Goal: Task Accomplishment & Management: Use online tool/utility

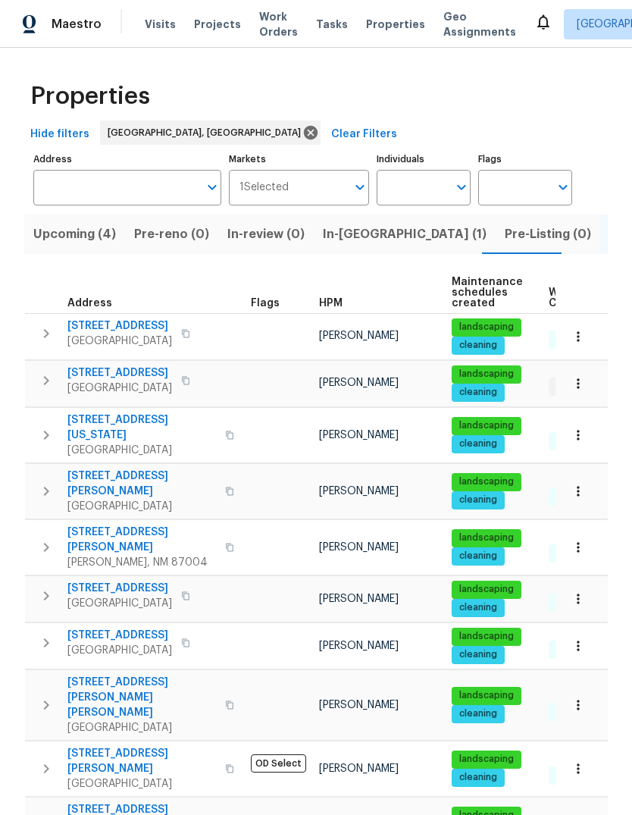
scroll to position [0, 35]
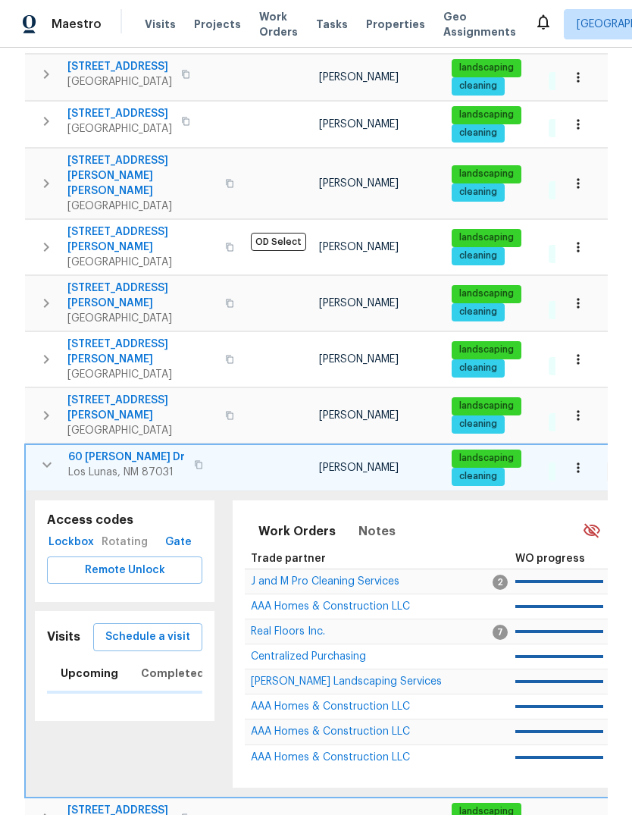
click at [164, 627] on span "Schedule a visit" at bounding box center [147, 636] width 85 height 19
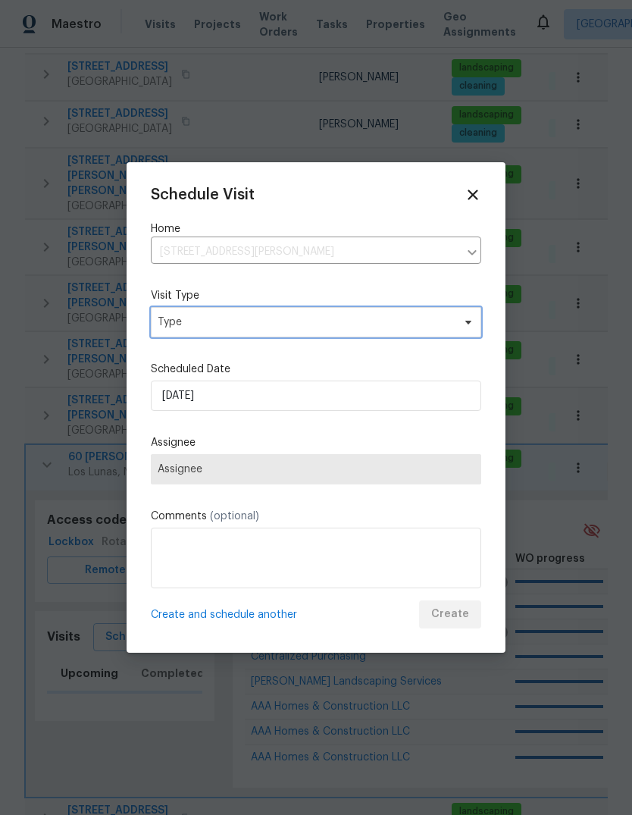
click at [333, 314] on span "Type" at bounding box center [316, 322] width 330 height 30
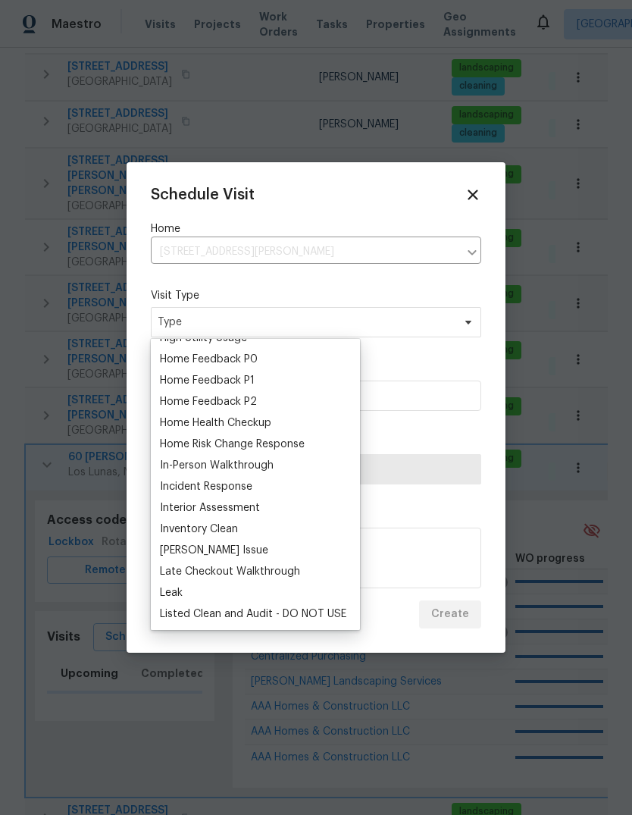
scroll to position [473, 0]
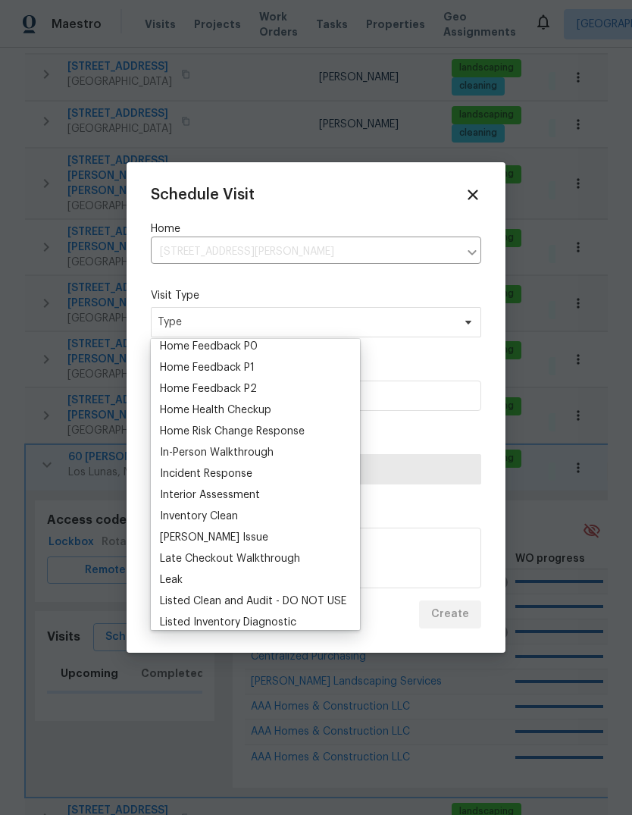
click at [255, 415] on div "Home Health Checkup" at bounding box center [215, 409] width 111 height 15
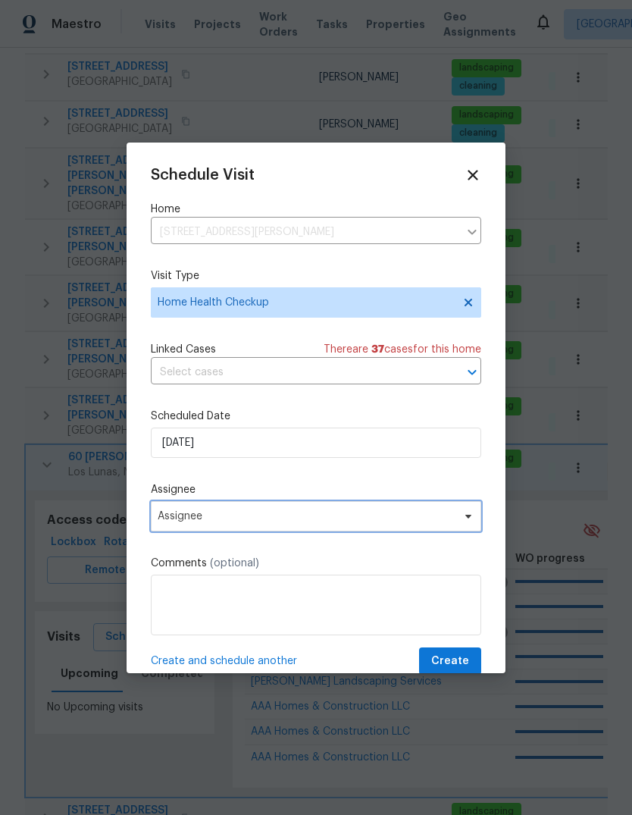
click at [166, 518] on span "Assignee" at bounding box center [306, 516] width 297 height 12
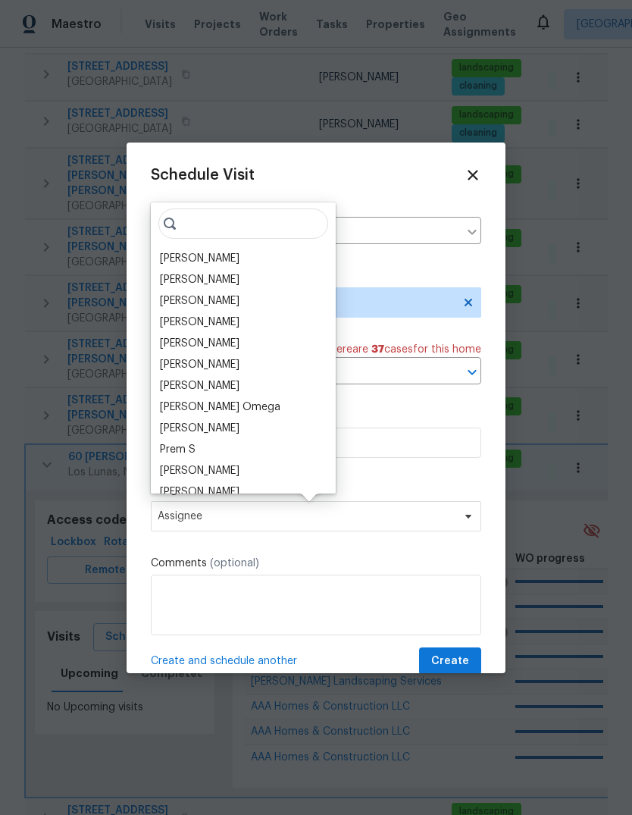
click at [167, 255] on div "[PERSON_NAME]" at bounding box center [200, 258] width 80 height 15
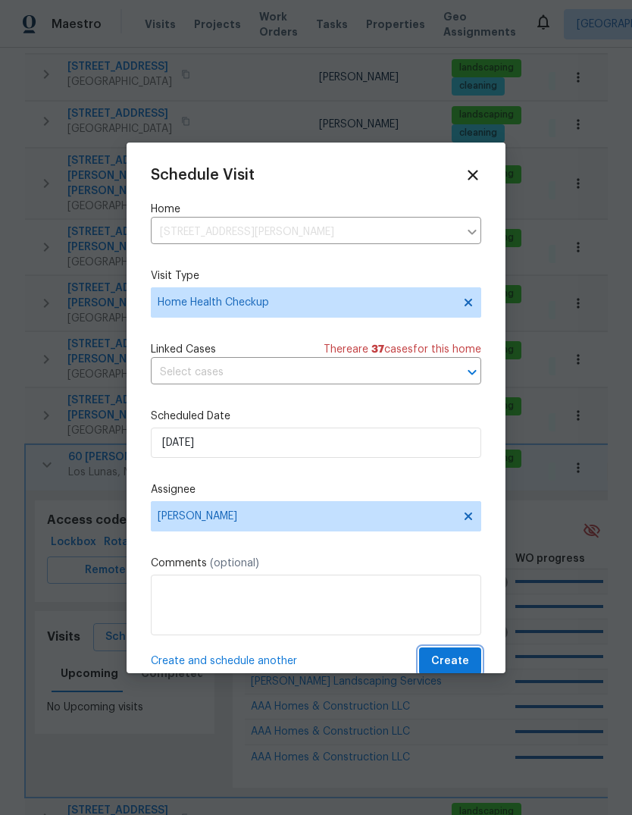
click at [429, 652] on button "Create" at bounding box center [450, 661] width 62 height 28
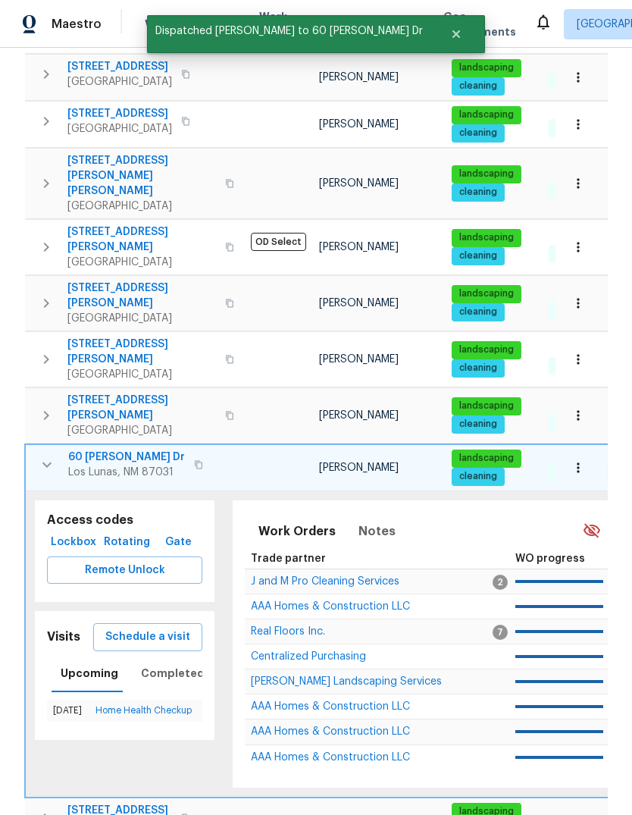
click at [43, 455] on icon "button" at bounding box center [47, 464] width 18 height 18
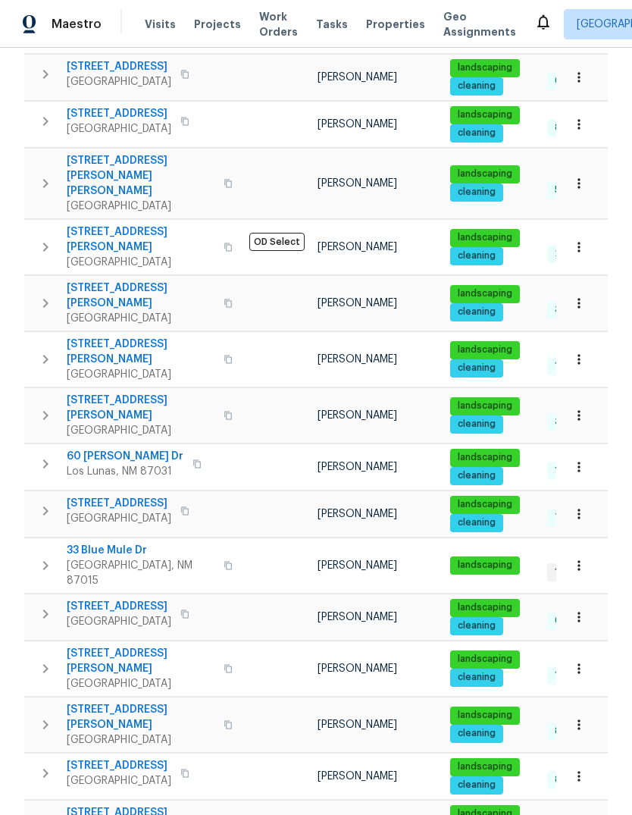
scroll to position [0, 0]
click at [145, 23] on span "Visits" at bounding box center [160, 24] width 31 height 15
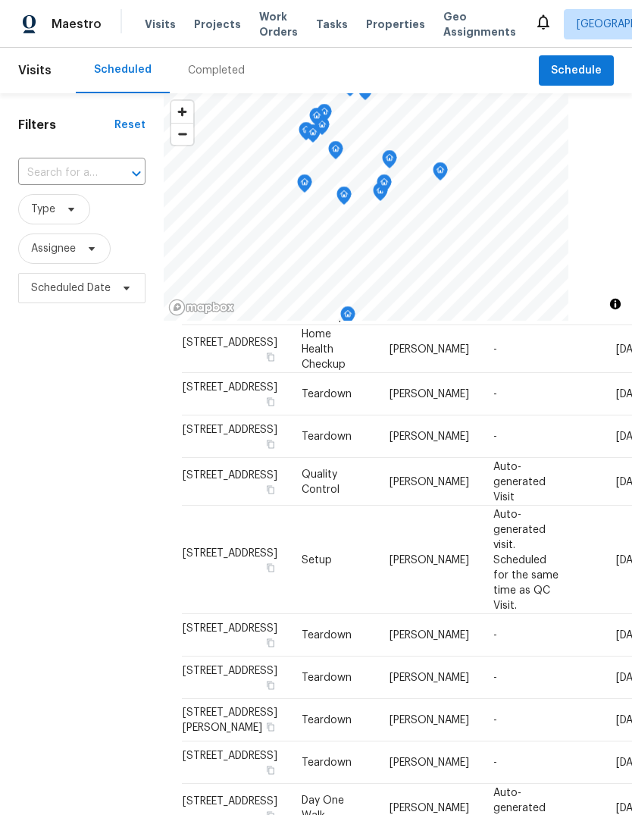
scroll to position [230, 0]
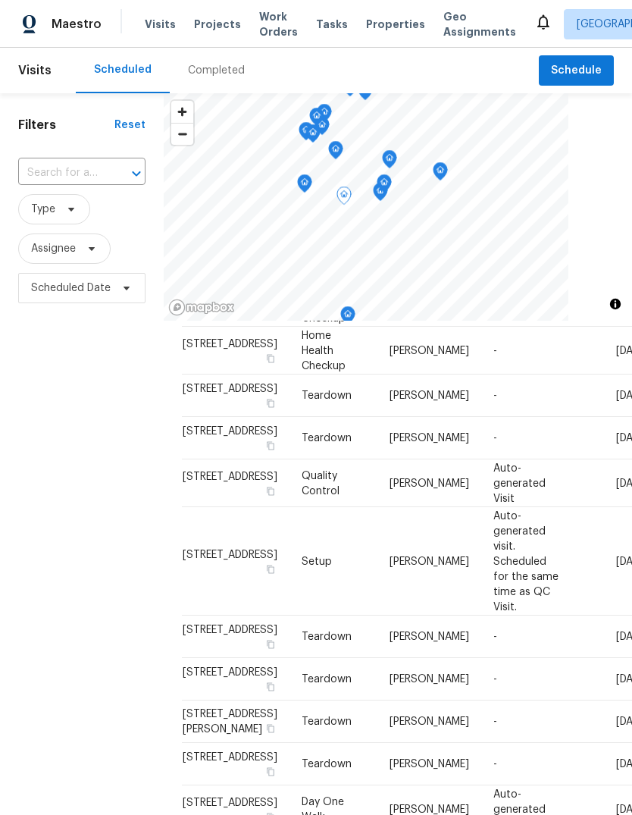
click at [0, 0] on icon at bounding box center [0, 0] width 0 height 0
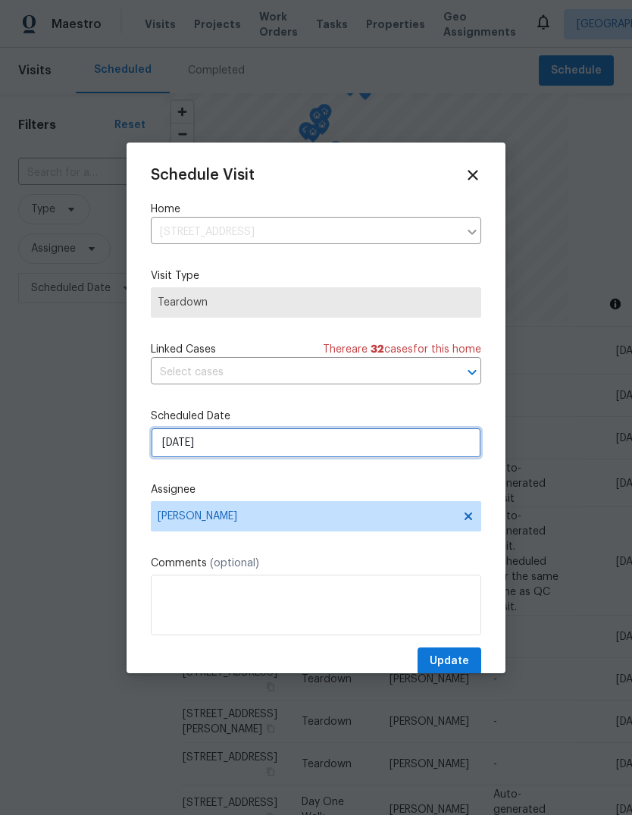
click at [255, 439] on input "[DATE]" at bounding box center [316, 442] width 330 height 30
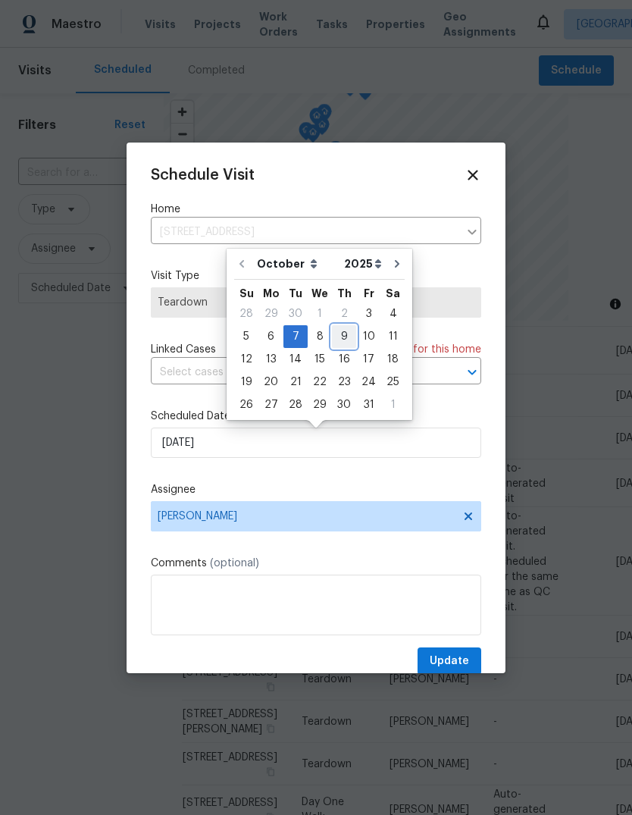
click at [339, 333] on div "9" at bounding box center [344, 336] width 24 height 21
type input "10/9/2025"
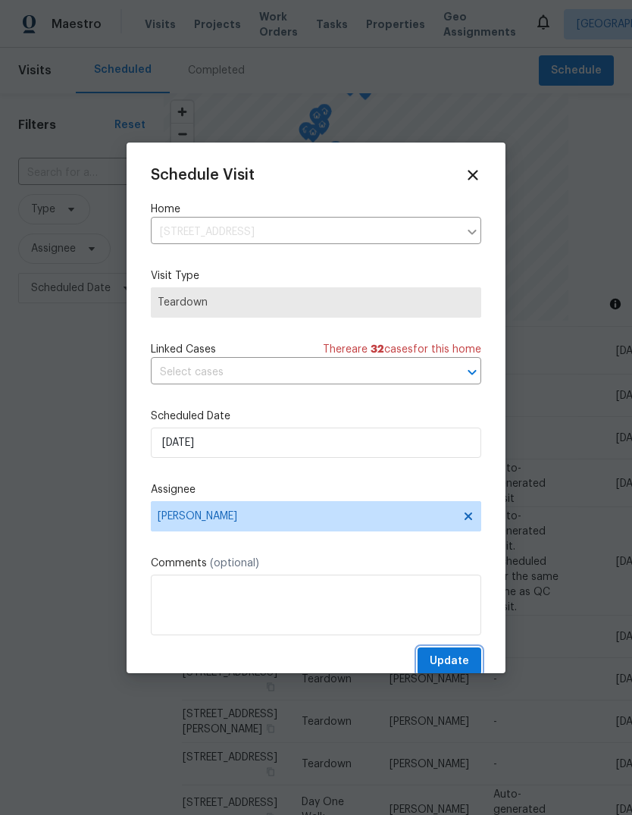
click at [444, 652] on button "Update" at bounding box center [450, 661] width 64 height 28
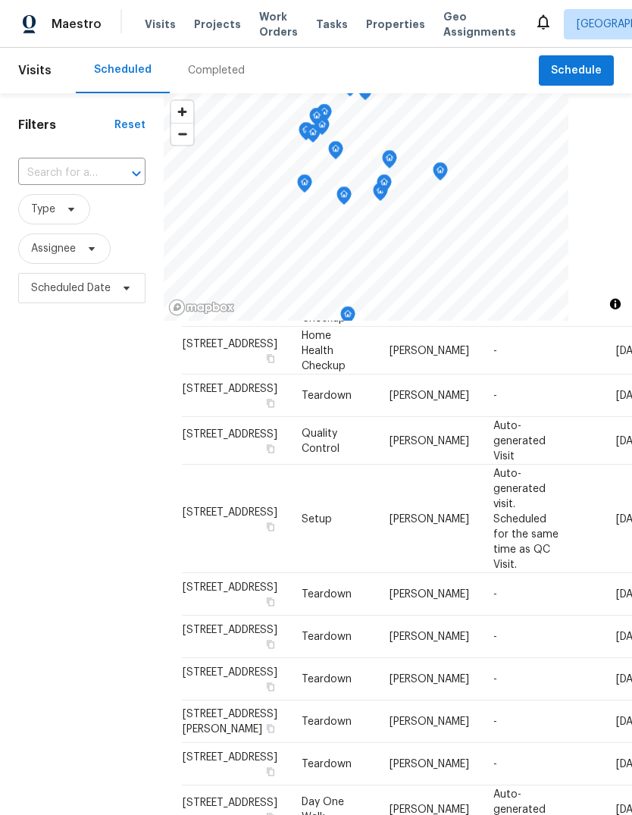
click at [374, 18] on span "Properties" at bounding box center [395, 24] width 59 height 15
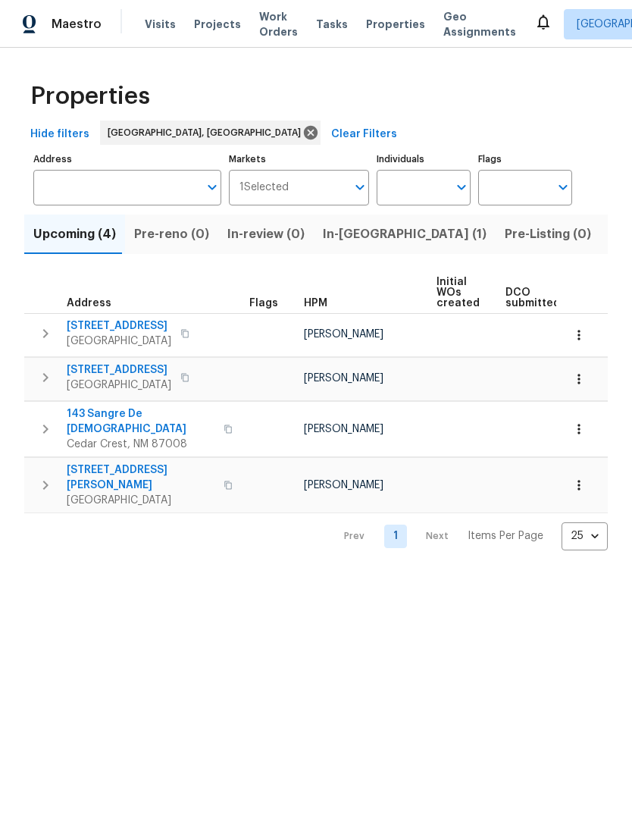
click at [342, 233] on span "In-reno (1)" at bounding box center [405, 234] width 164 height 21
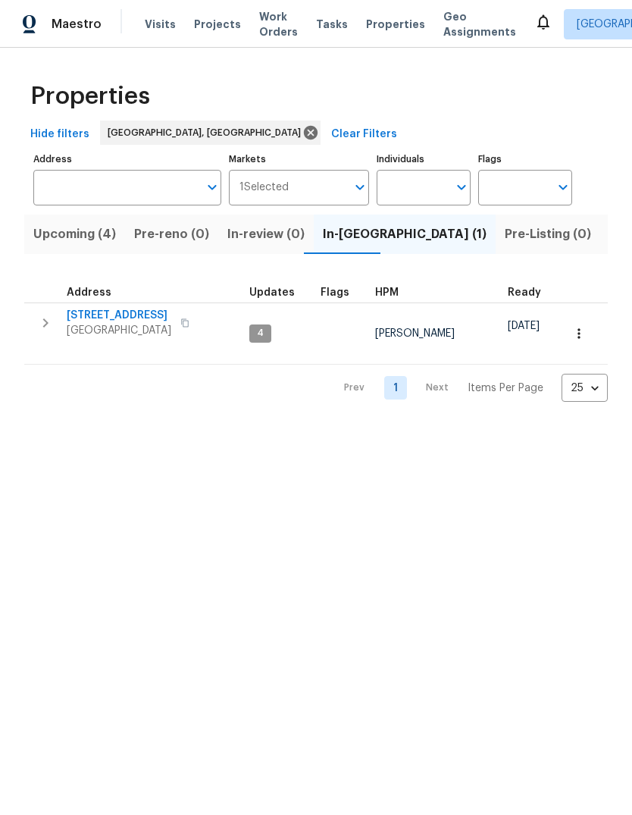
click at [134, 303] on th "Address" at bounding box center [133, 287] width 219 height 31
click at [136, 316] on span "[STREET_ADDRESS]" at bounding box center [119, 315] width 105 height 15
click at [128, 311] on span "[STREET_ADDRESS]" at bounding box center [119, 315] width 105 height 15
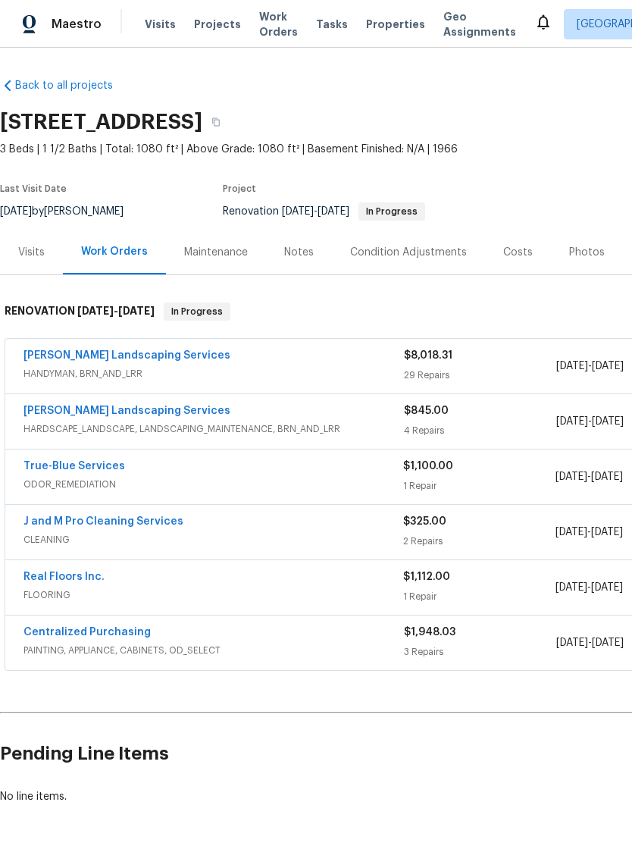
click at [71, 351] on link "[PERSON_NAME] Landscaping Services" at bounding box center [126, 355] width 207 height 11
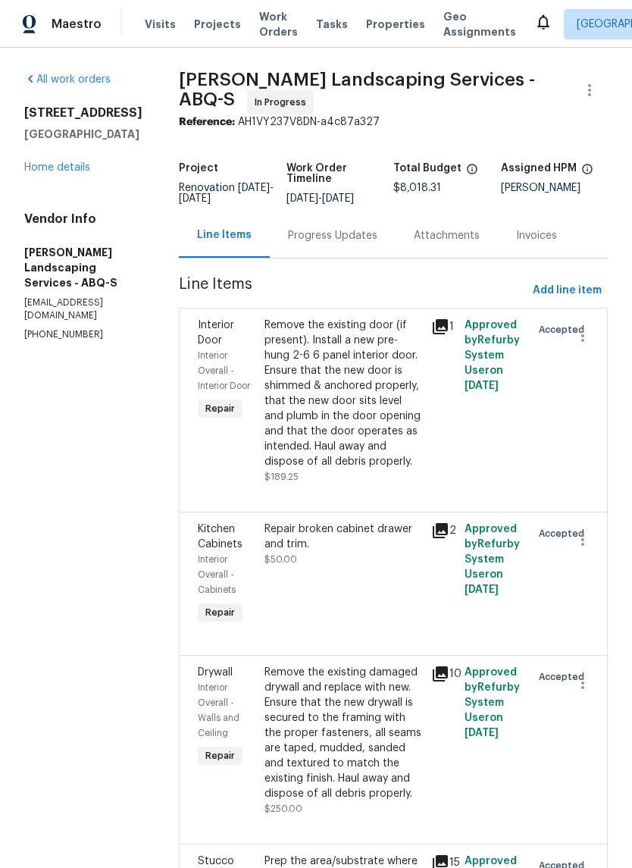
click at [374, 243] on div "Progress Updates" at bounding box center [332, 235] width 89 height 15
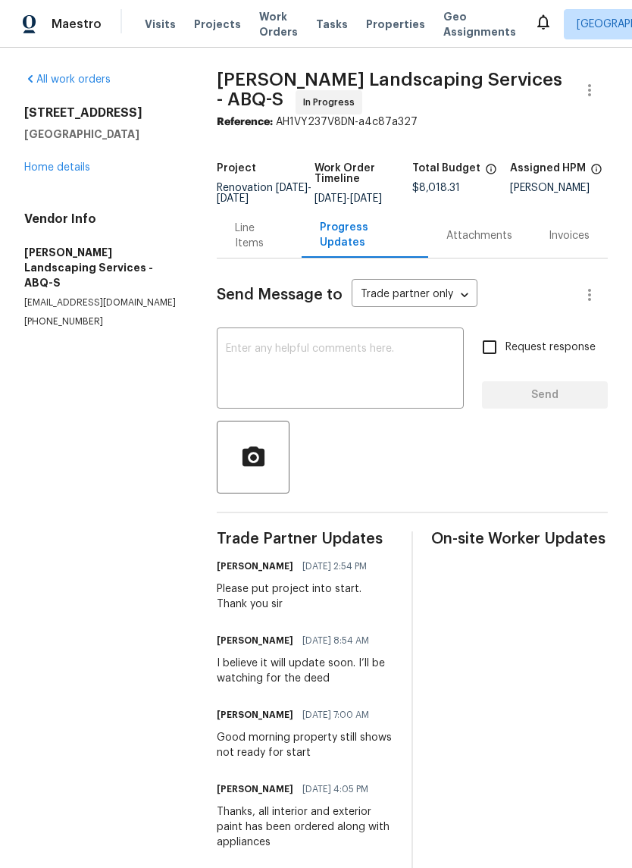
click at [239, 355] on textarea at bounding box center [340, 369] width 229 height 53
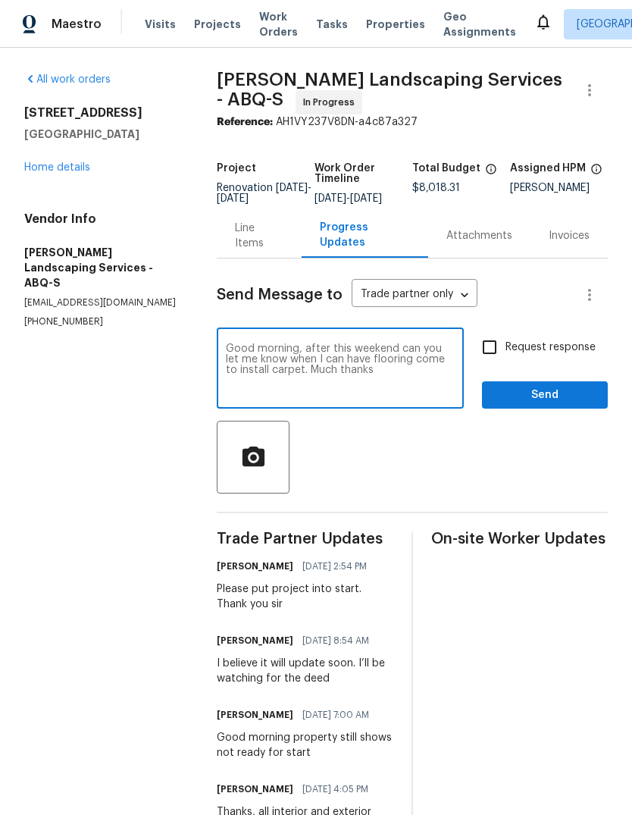
type textarea "Good morning, after this weekend can you let me know when I can have flooring c…"
click at [554, 402] on span "Send" at bounding box center [545, 395] width 102 height 19
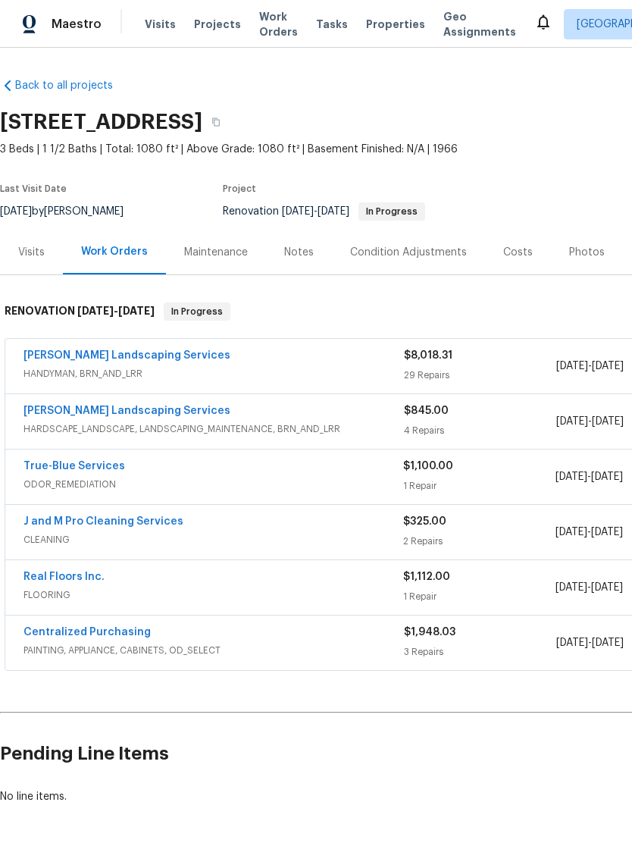
click at [69, 580] on link "Real Floors Inc." at bounding box center [63, 576] width 81 height 11
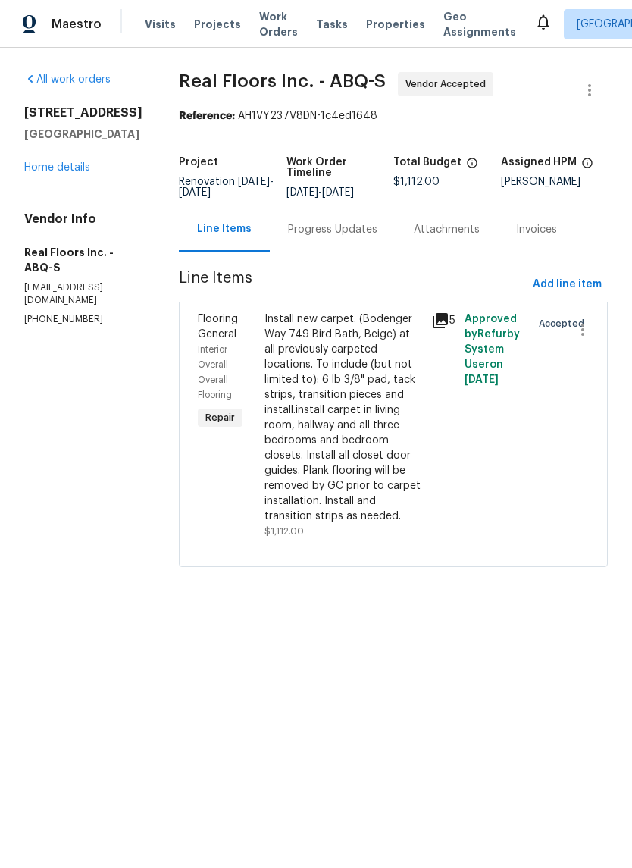
click at [339, 237] on div "Progress Updates" at bounding box center [332, 229] width 89 height 15
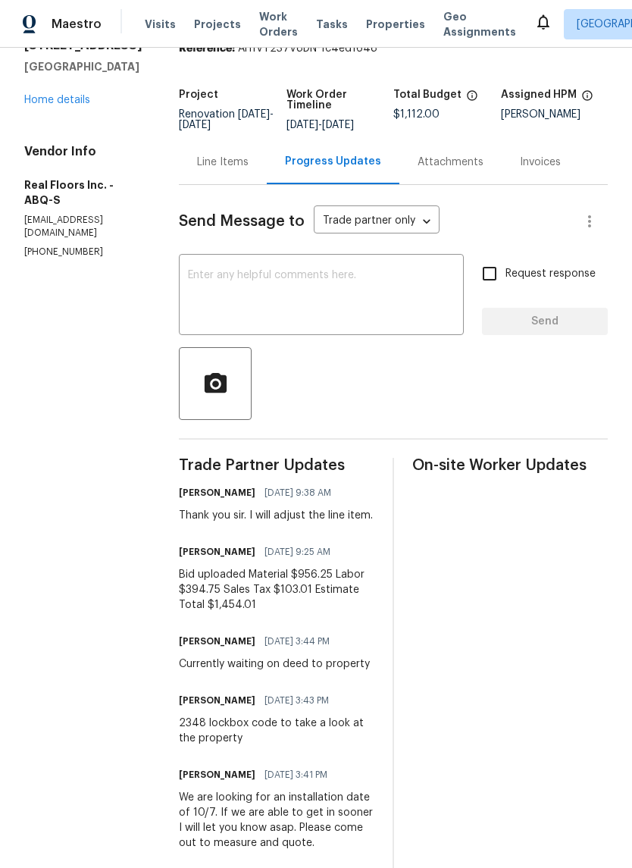
scroll to position [67, 0]
click at [221, 171] on div "Line Items" at bounding box center [223, 162] width 52 height 15
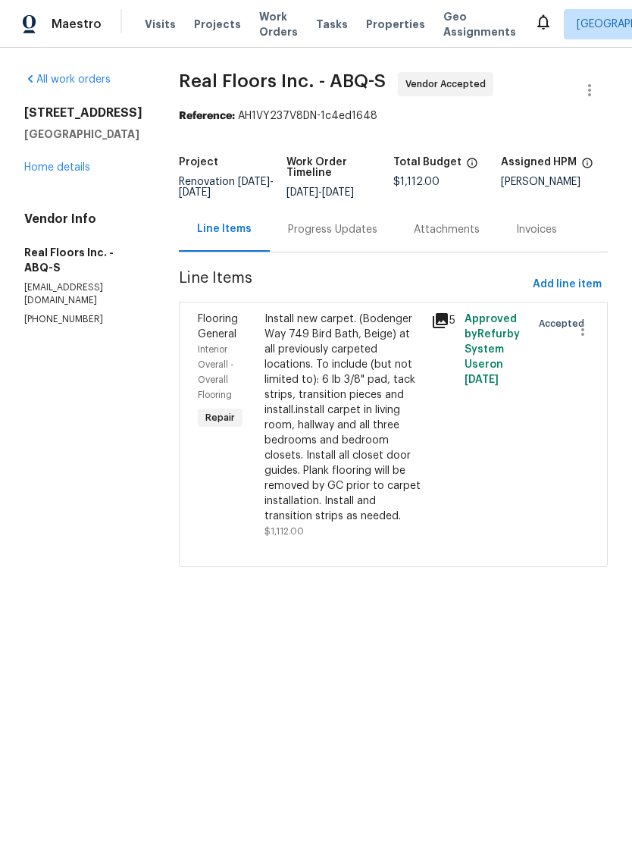
click at [328, 411] on div "Install new carpet. (Bodenger Way 749 Bird Bath, Beige) at all previously carpe…" at bounding box center [343, 417] width 158 height 212
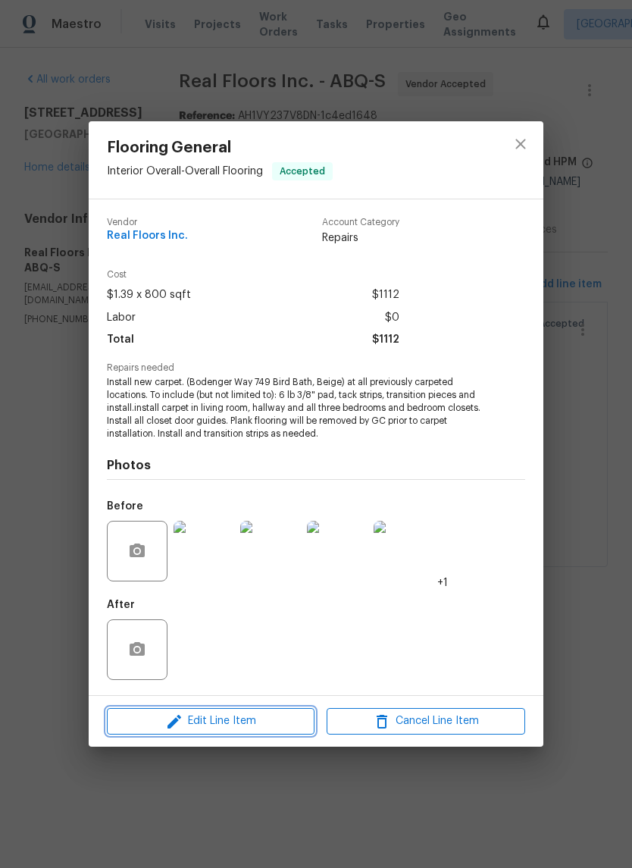
click at [235, 712] on span "Edit Line Item" at bounding box center [210, 721] width 199 height 19
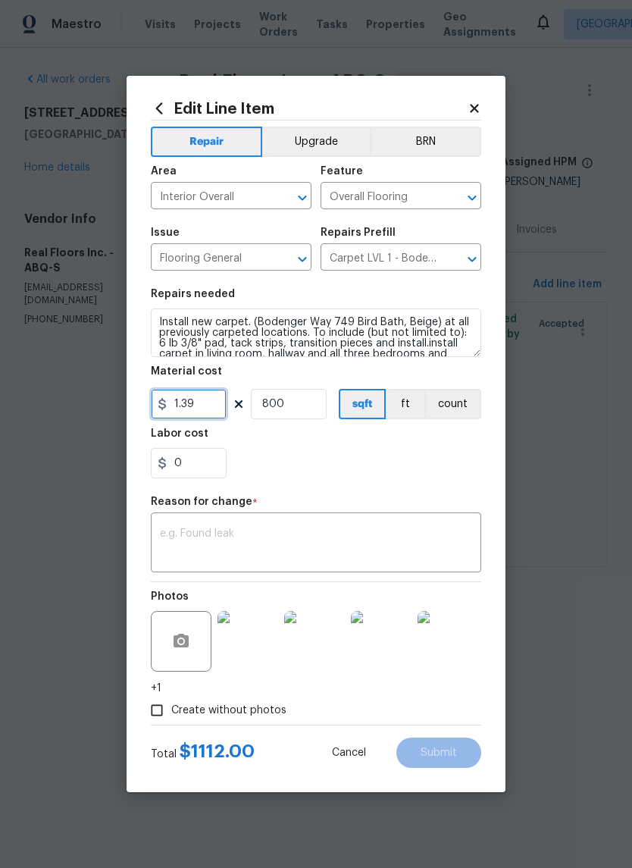
click at [211, 405] on input "1.39" at bounding box center [189, 404] width 76 height 30
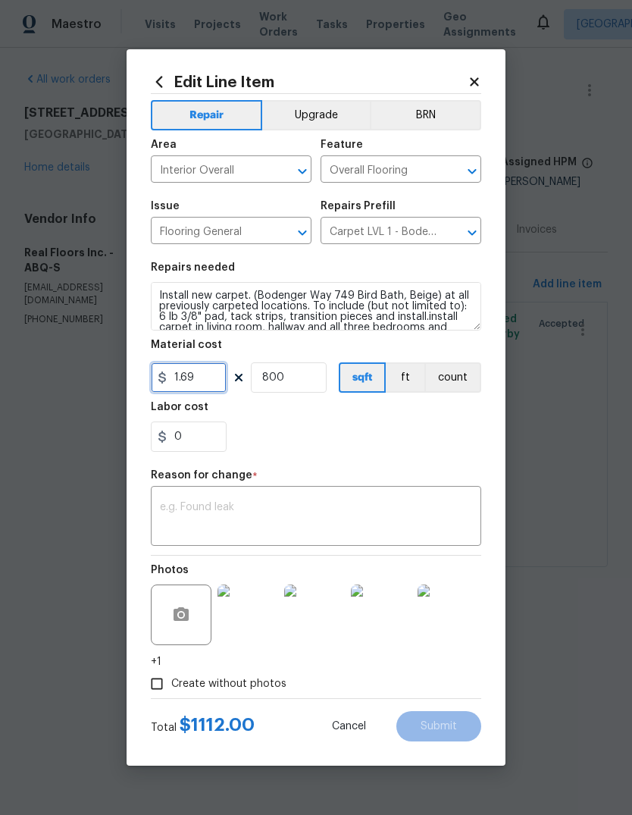
type input "1.69"
click at [389, 418] on div "Labor cost" at bounding box center [316, 412] width 330 height 20
click at [199, 439] on input "0" at bounding box center [189, 436] width 76 height 30
click at [377, 433] on div "125" at bounding box center [316, 436] width 330 height 30
click at [208, 433] on input "125" at bounding box center [189, 436] width 76 height 30
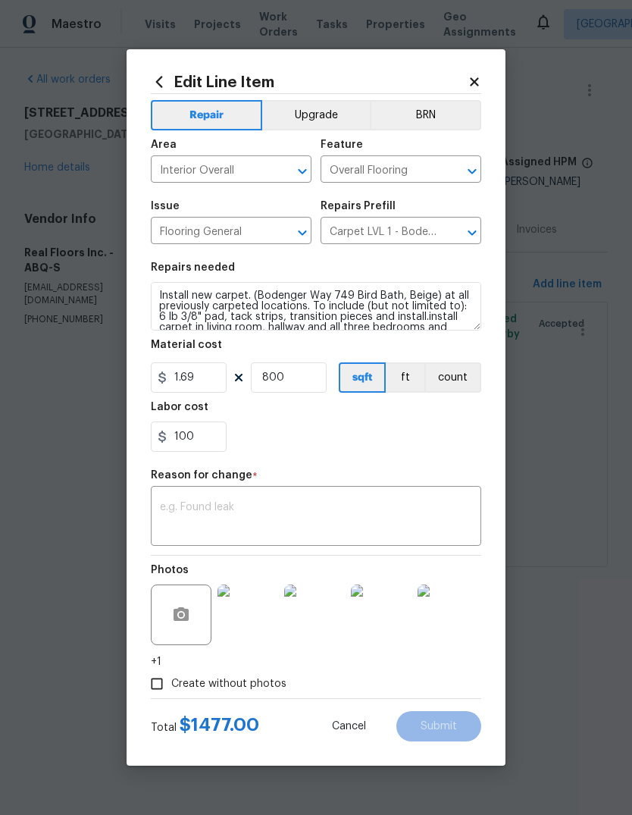
click at [383, 432] on div "100" at bounding box center [316, 436] width 330 height 30
click at [205, 440] on input "100" at bounding box center [189, 436] width 76 height 30
type input "102.01"
click at [327, 427] on div "102.01" at bounding box center [316, 436] width 330 height 30
click at [195, 504] on textarea at bounding box center [316, 518] width 312 height 32
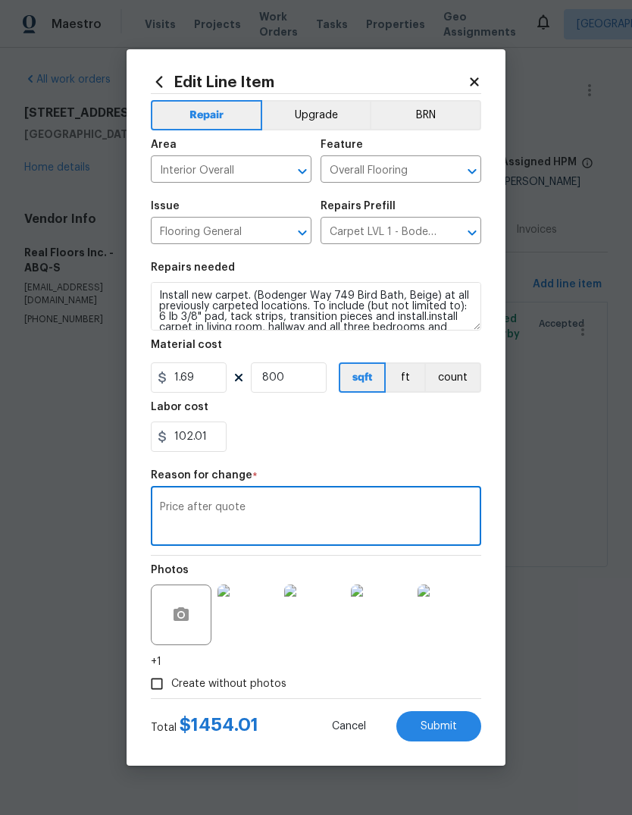
type textarea "Price after quote"
click at [422, 435] on div "102.01" at bounding box center [316, 436] width 330 height 30
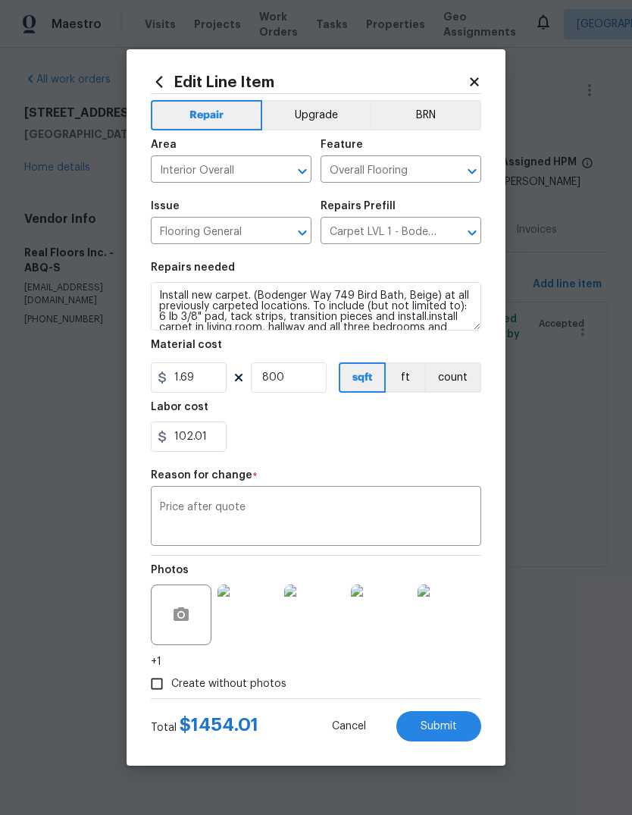
click at [446, 727] on span "Submit" at bounding box center [439, 726] width 36 height 11
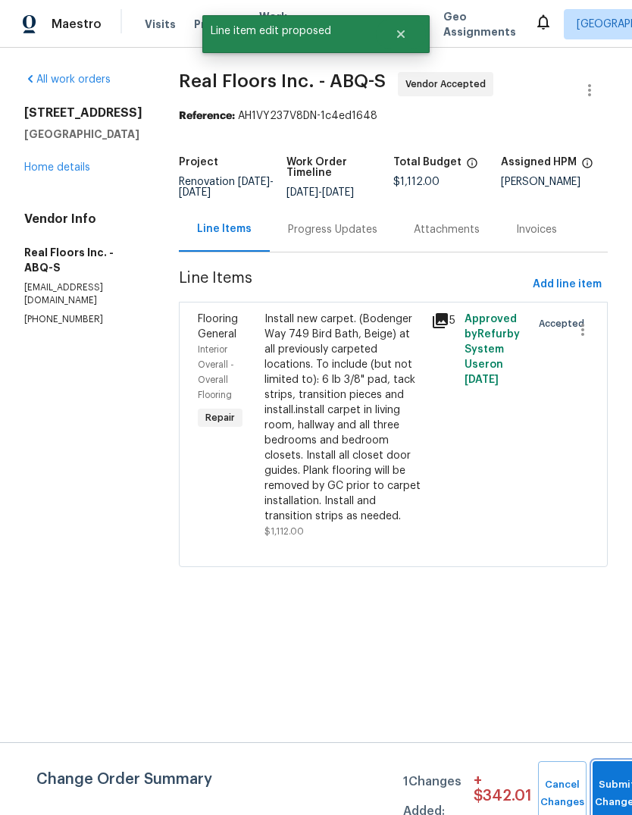
click at [597, 776] on button "Submit Changes" at bounding box center [617, 793] width 48 height 65
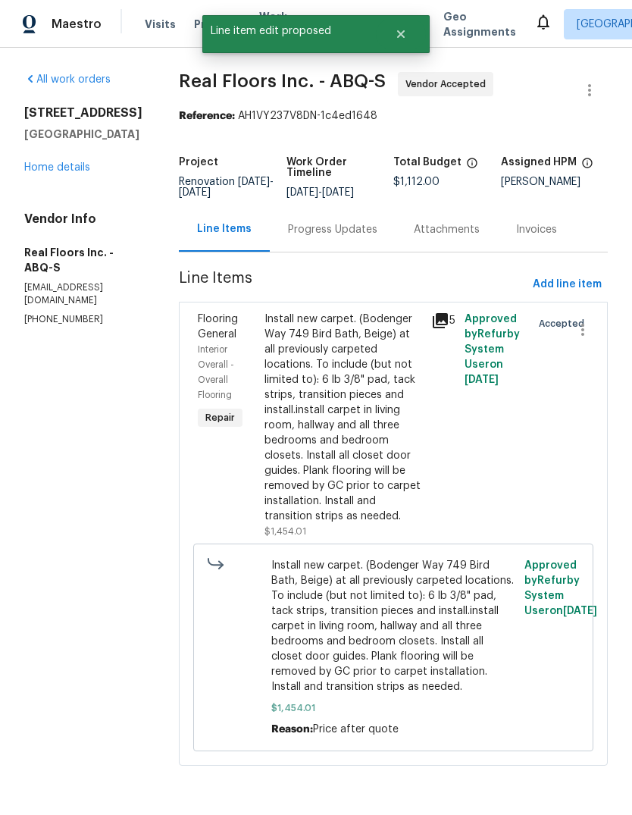
click at [327, 237] on div "Progress Updates" at bounding box center [332, 229] width 89 height 15
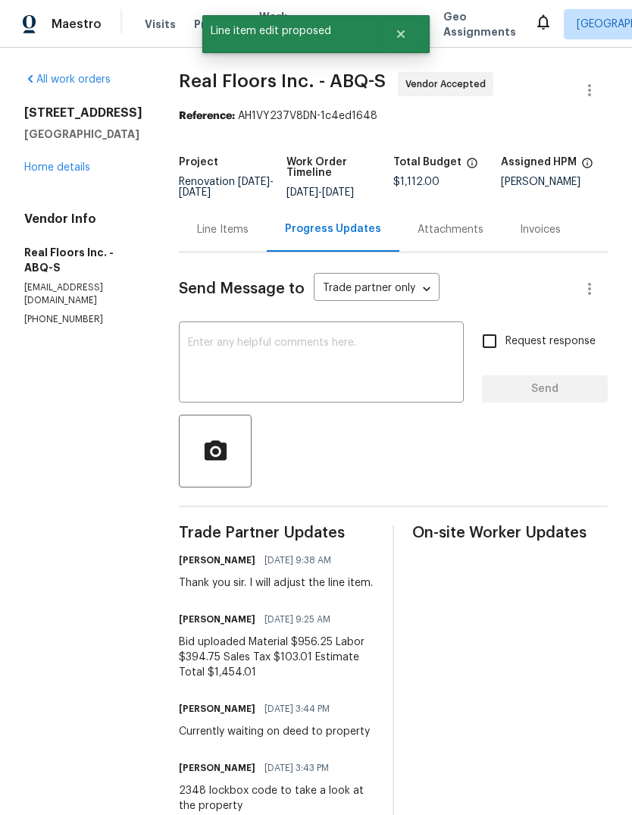
click at [214, 352] on textarea at bounding box center [321, 363] width 267 height 53
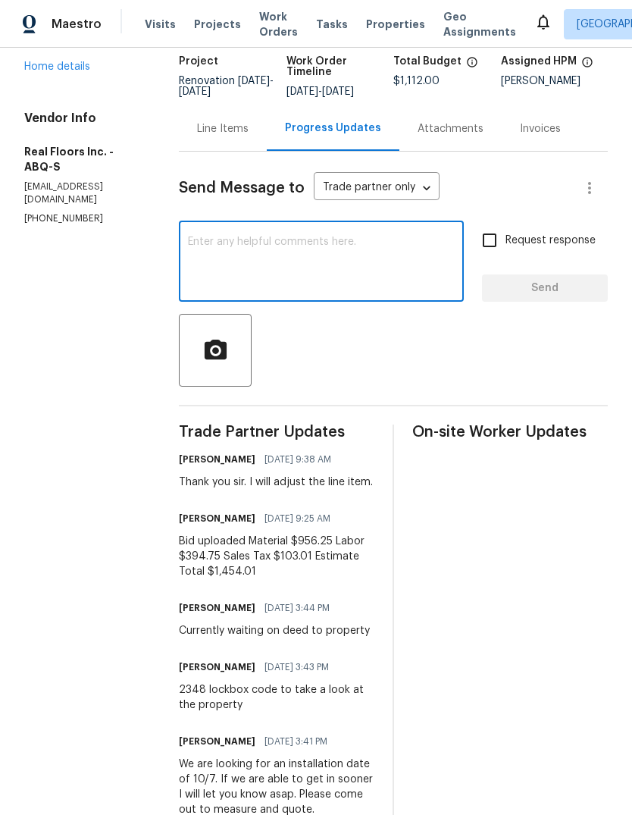
scroll to position [100, 0]
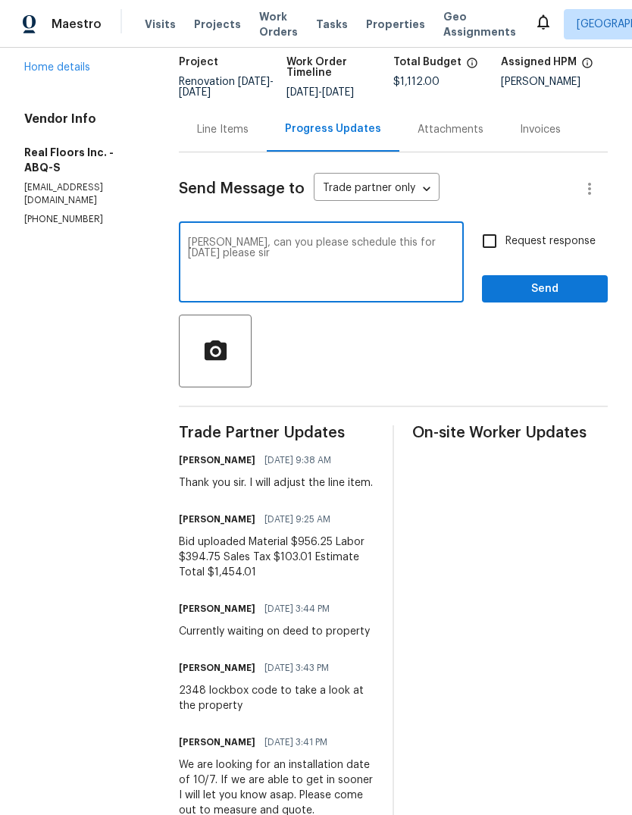
type textarea "Carlos, can you please schedule this for Monday 10/6 please sir"
click at [490, 249] on input "Request response" at bounding box center [490, 241] width 32 height 32
checkbox input "true"
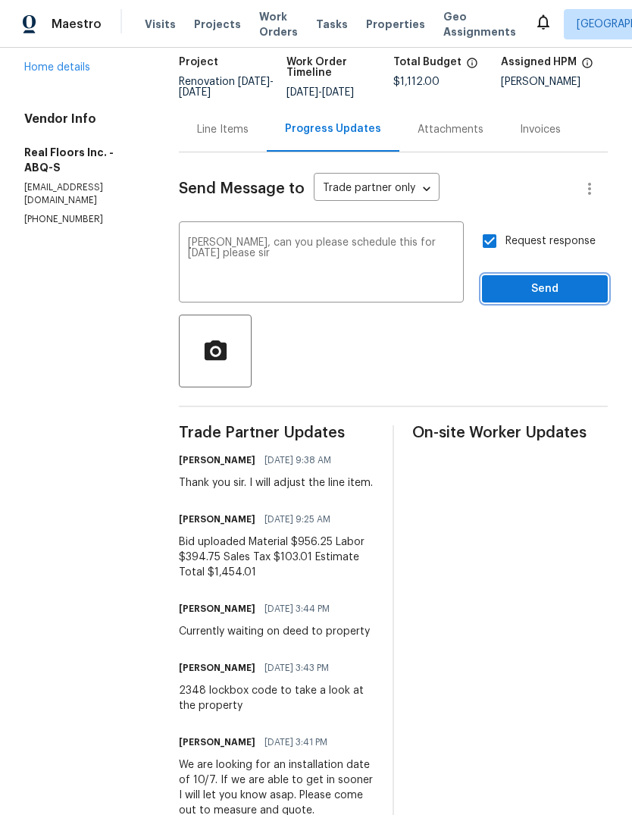
click at [555, 298] on span "Send" at bounding box center [545, 289] width 102 height 19
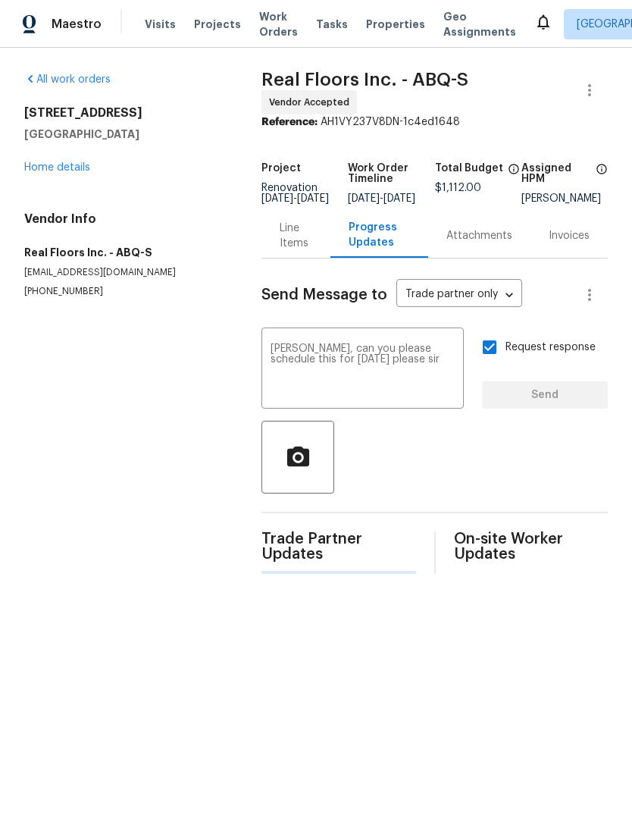
scroll to position [0, 0]
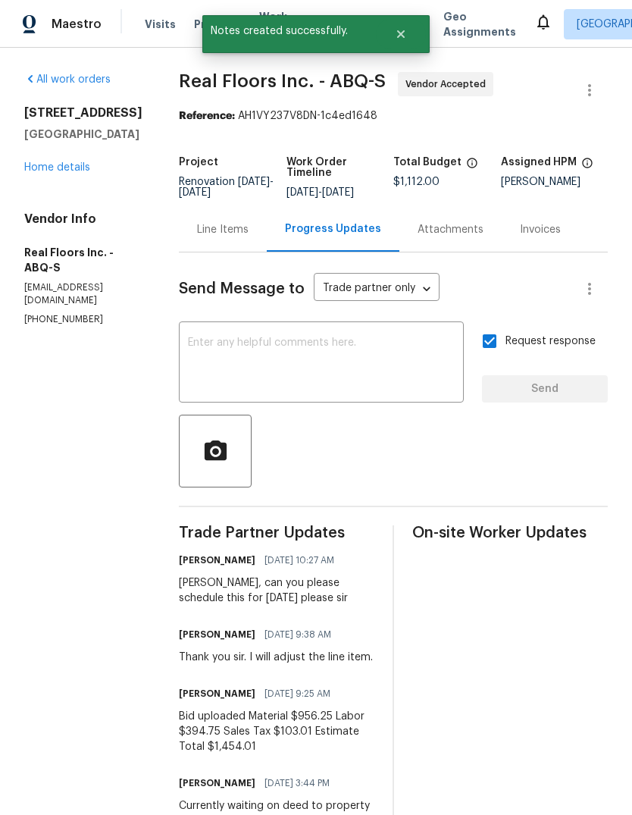
click at [214, 346] on div "x ​" at bounding box center [321, 363] width 285 height 77
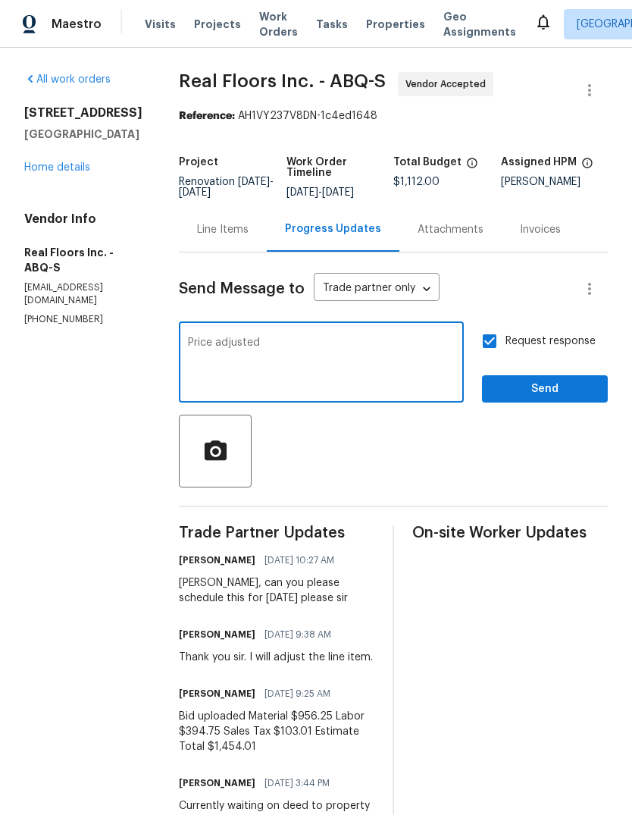
type textarea "Price adjusted"
click at [552, 397] on span "Send" at bounding box center [545, 389] width 102 height 19
